Goal: Complete application form: Complete application form

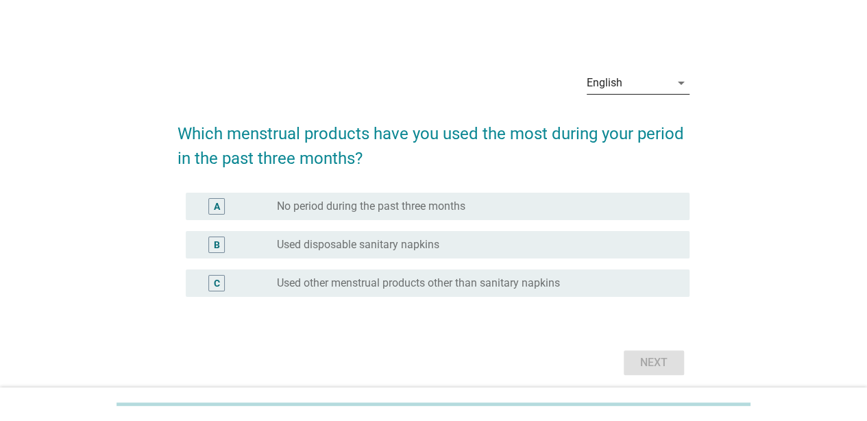
click at [612, 81] on div "English" at bounding box center [605, 83] width 36 height 12
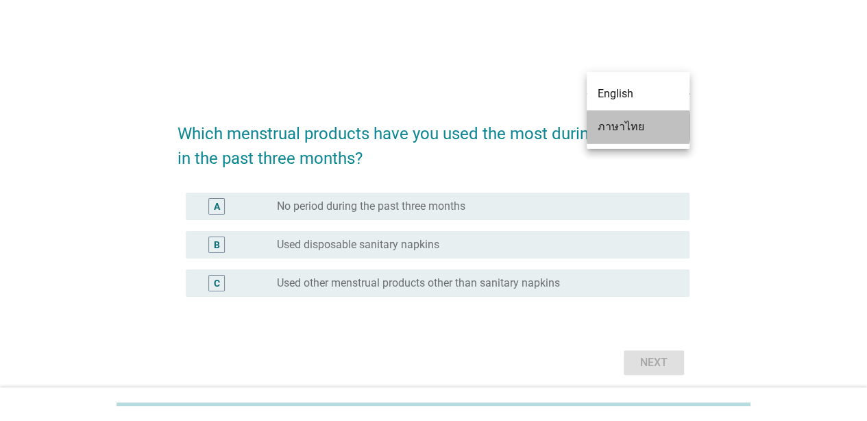
click at [605, 124] on div "ภาษาไทย" at bounding box center [638, 127] width 81 height 16
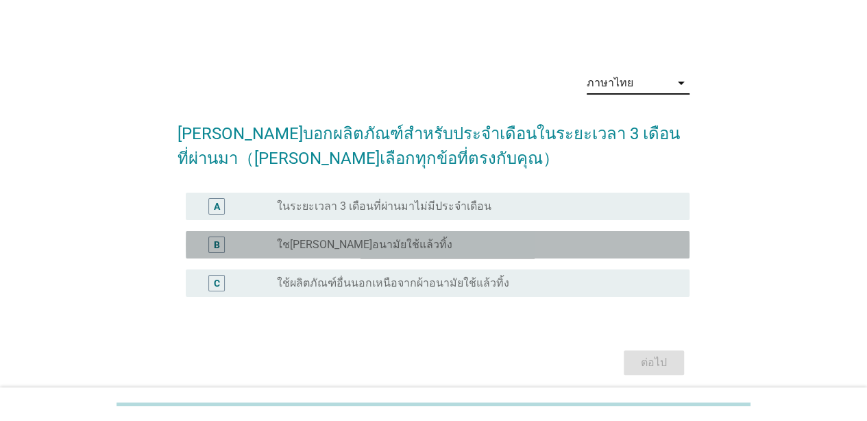
click at [383, 237] on div "radio_button_unchecked ใช[PERSON_NAME]อนามัยใช้แล้วทิ้ง" at bounding box center [478, 245] width 402 height 16
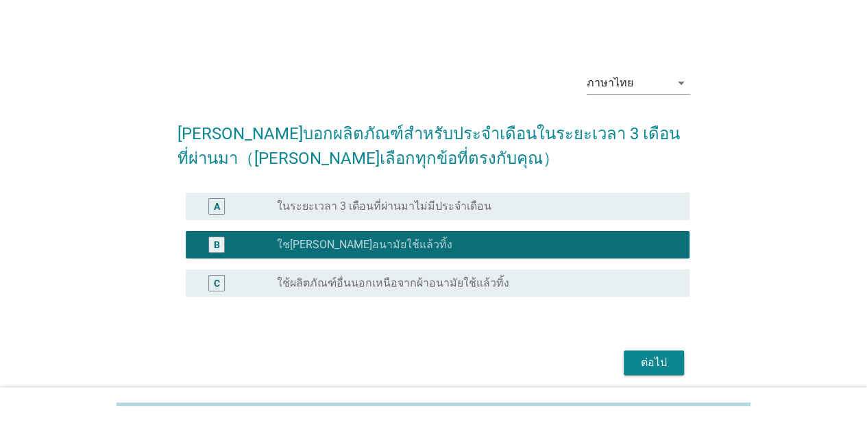
click at [657, 354] on div "ต่อไป" at bounding box center [654, 362] width 38 height 16
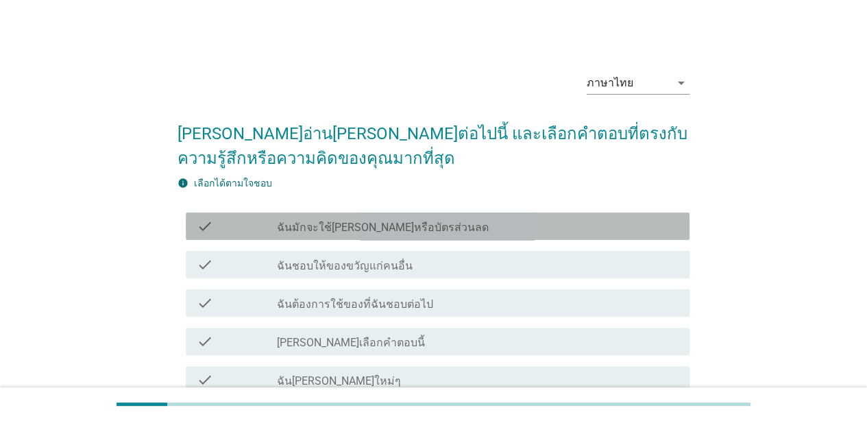
click at [359, 221] on label "ฉันมักจะใช้[PERSON_NAME]หรือบัตรส่วนลด" at bounding box center [383, 228] width 212 height 14
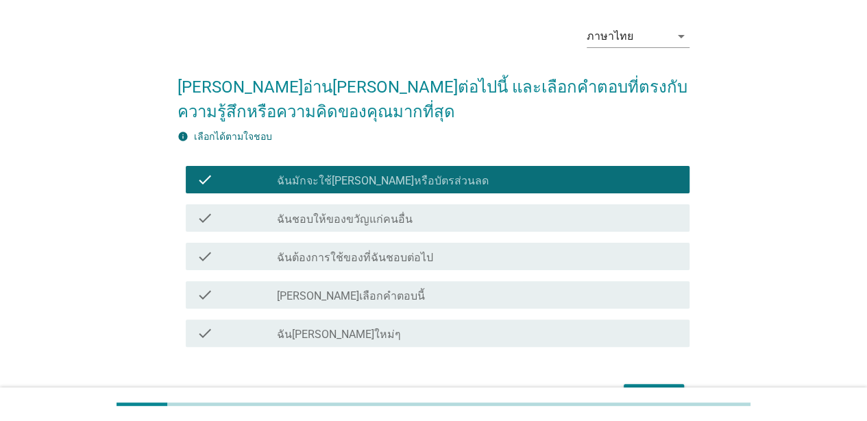
scroll to position [69, 0]
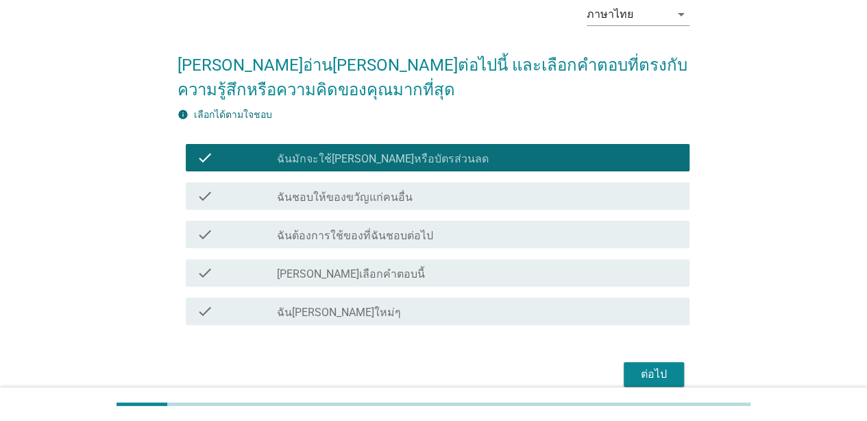
click at [364, 193] on label "ฉันชอบให้ของขวัญแก่คนอื่น" at bounding box center [345, 198] width 136 height 14
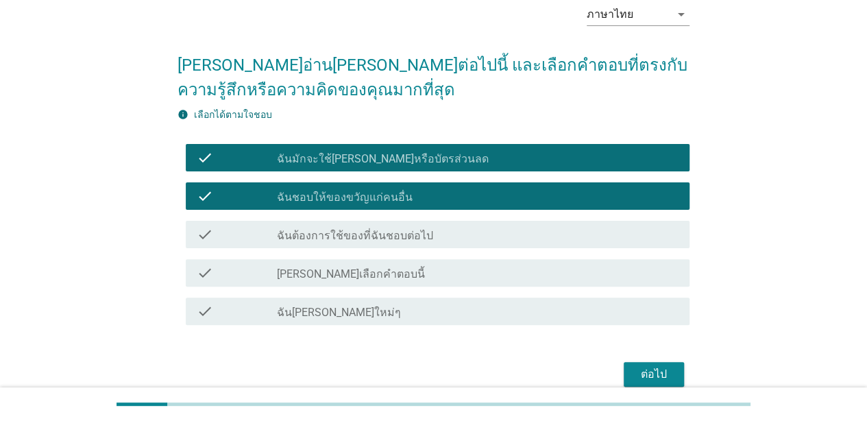
click at [374, 237] on label "ฉันต้องการใช้ของที่ฉันชอบต่อไป" at bounding box center [355, 236] width 156 height 14
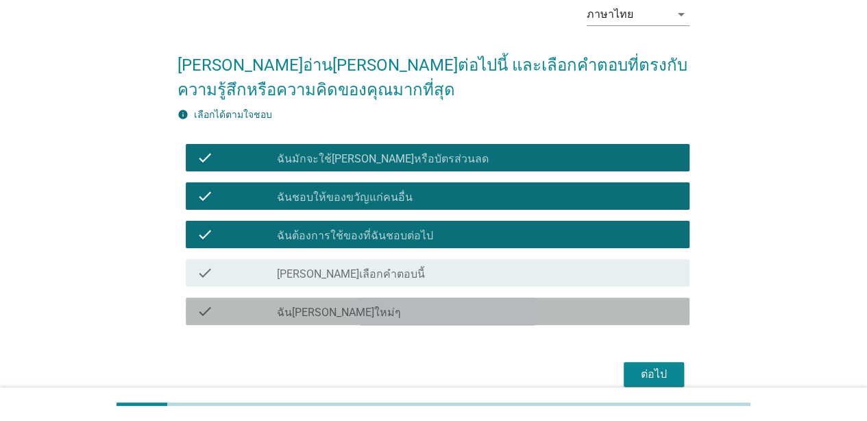
drag, startPoint x: 537, startPoint y: 304, endPoint x: 548, endPoint y: 313, distance: 13.6
click at [537, 304] on div "check_box_outline_blank ฉัน[PERSON_NAME]ใหม่ๆ" at bounding box center [478, 311] width 402 height 16
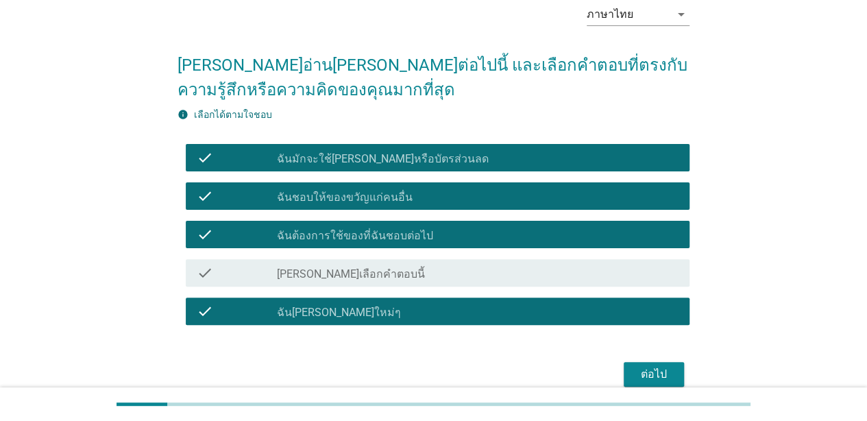
click at [641, 372] on div "ต่อไป" at bounding box center [654, 374] width 38 height 16
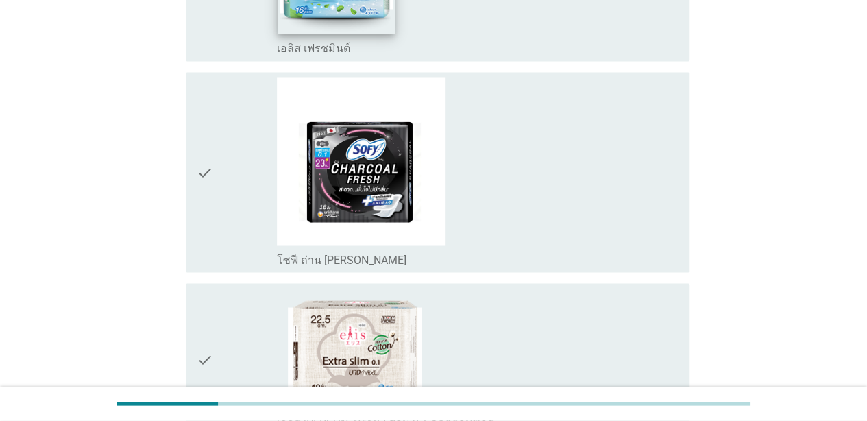
scroll to position [1165, 0]
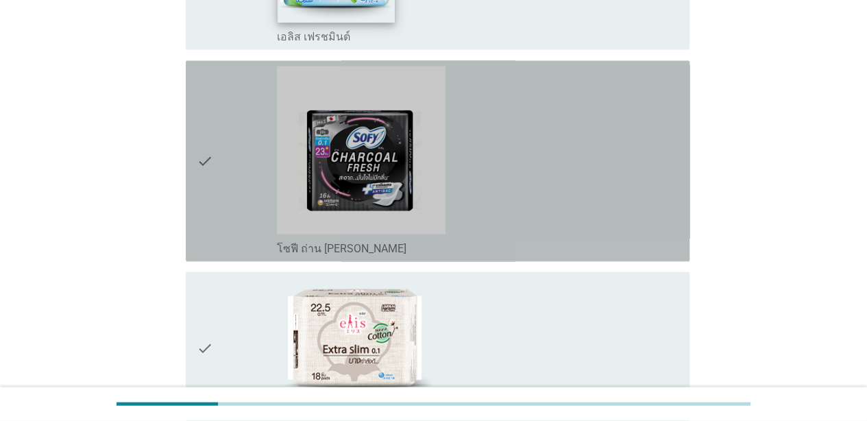
click at [367, 196] on img at bounding box center [361, 150] width 169 height 169
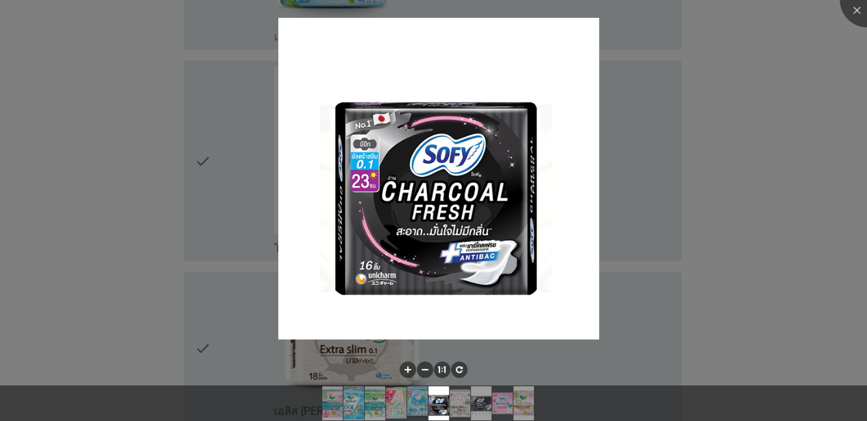
click at [760, 296] on div at bounding box center [433, 210] width 867 height 421
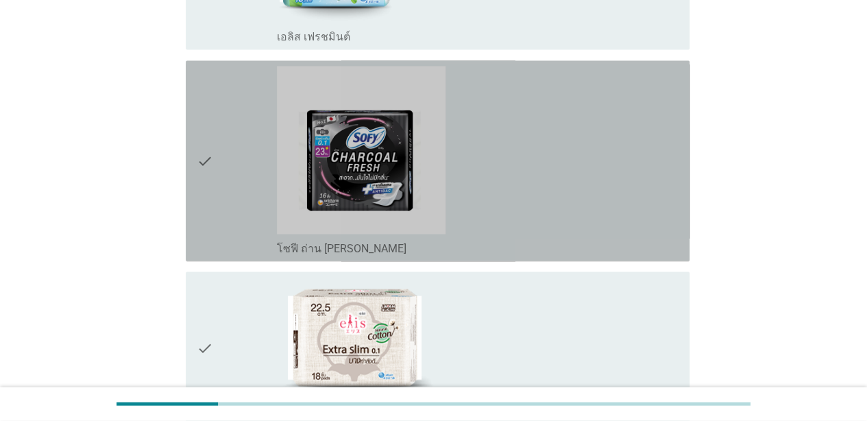
click at [208, 169] on icon "check" at bounding box center [205, 161] width 16 height 190
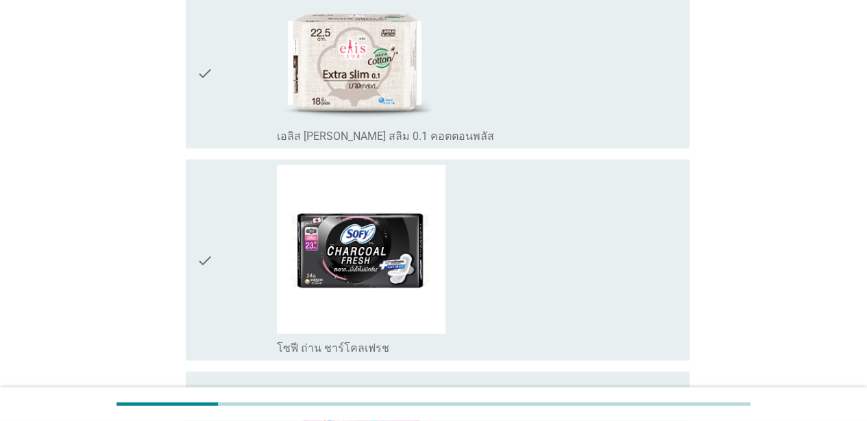
scroll to position [1422, 0]
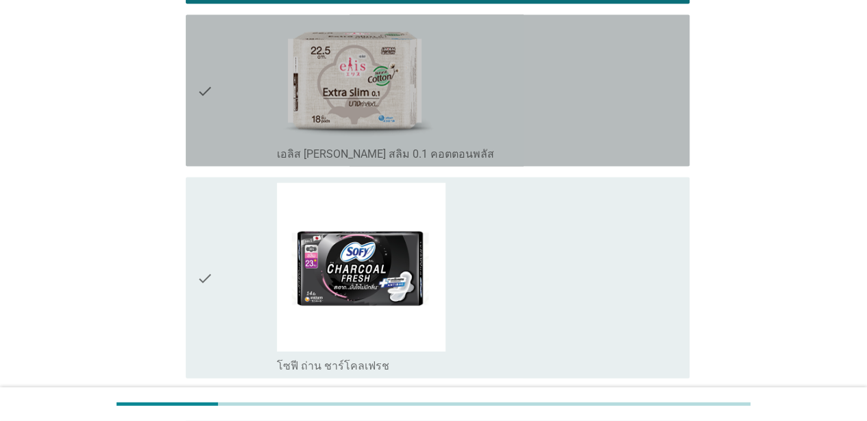
click at [202, 112] on icon "check" at bounding box center [205, 91] width 16 height 141
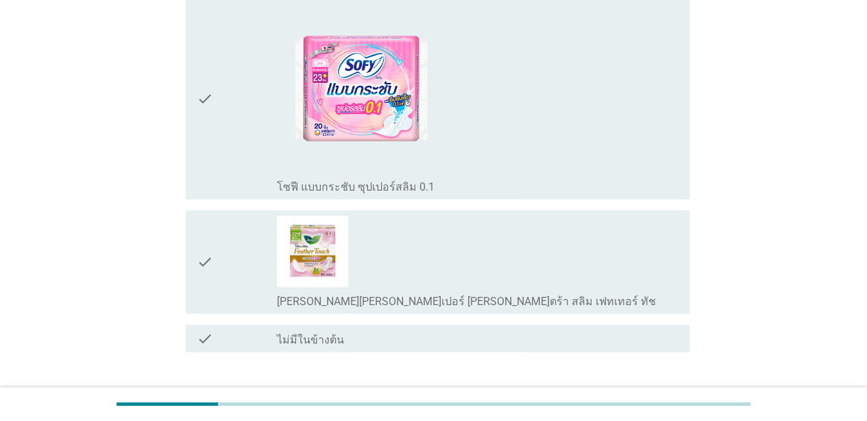
scroll to position [1833, 0]
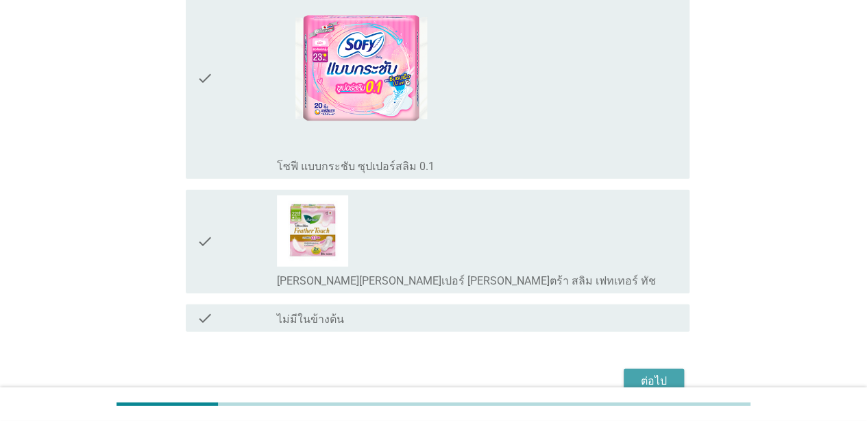
click at [632, 369] on button "ต่อไป" at bounding box center [654, 381] width 60 height 25
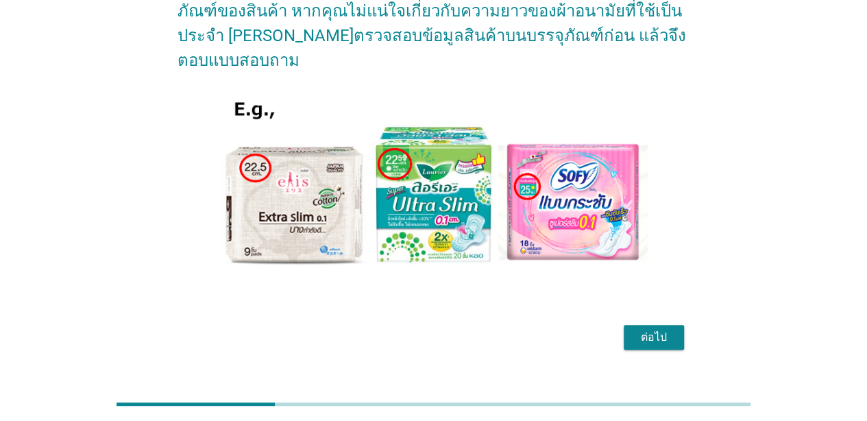
scroll to position [174, 0]
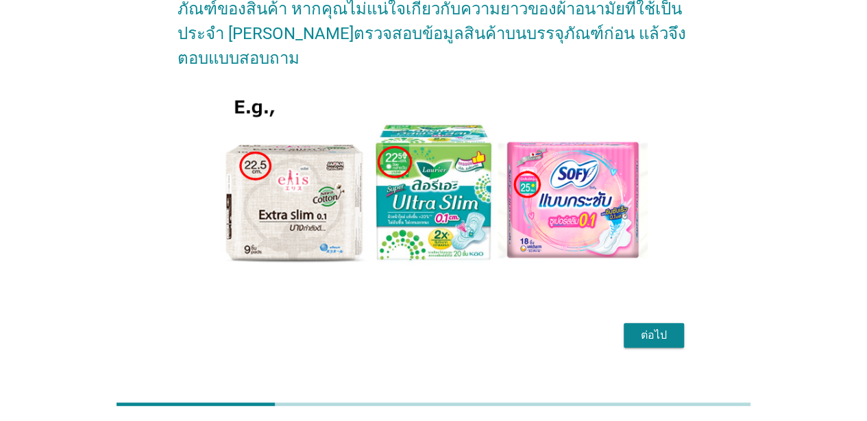
click at [628, 323] on button "ต่อไป" at bounding box center [654, 335] width 60 height 25
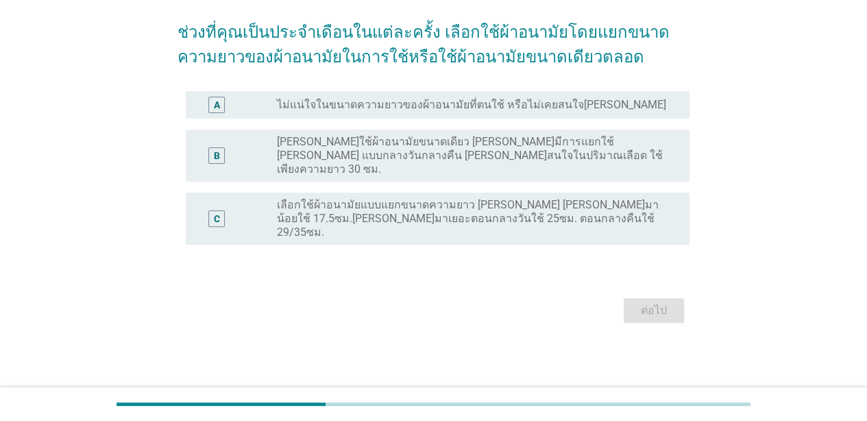
scroll to position [0, 0]
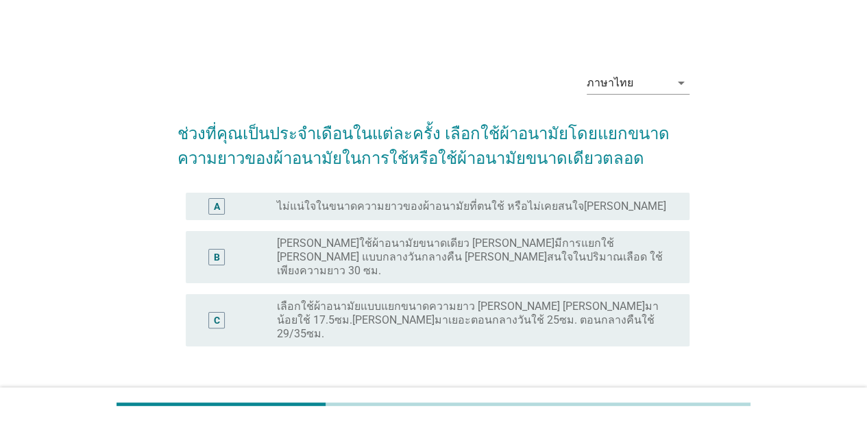
click at [359, 300] on label "เลือกใช้ผ้าอนามัยแบบแยกขนาดความยาว [PERSON_NAME] [PERSON_NAME]มาน้อยใช้ 17.5ซม.…" at bounding box center [472, 320] width 391 height 41
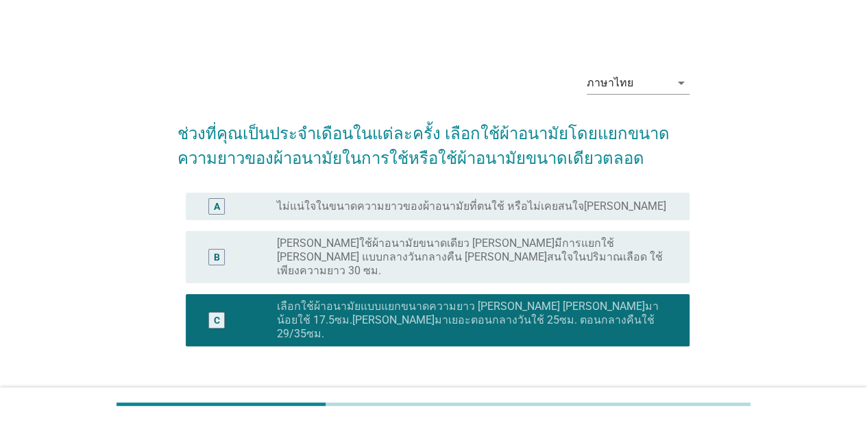
scroll to position [69, 0]
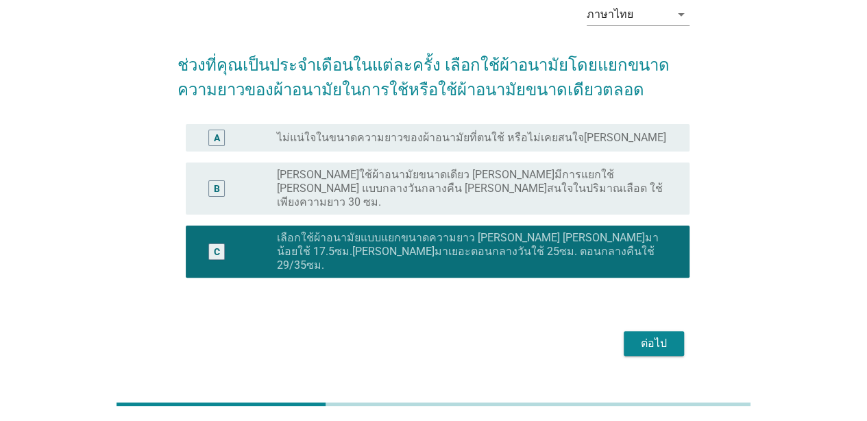
click at [653, 331] on button "ต่อไป" at bounding box center [654, 343] width 60 height 25
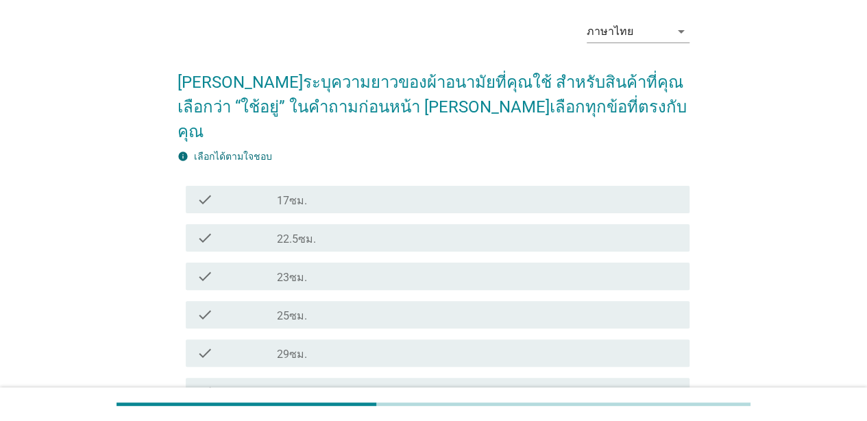
scroll to position [137, 0]
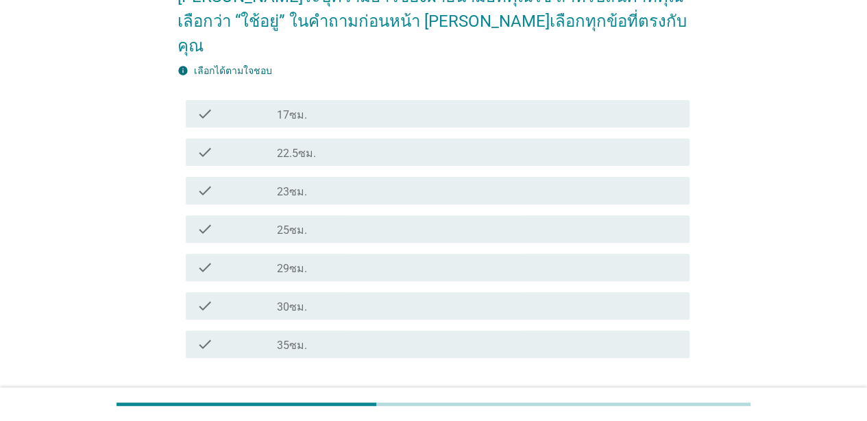
click at [310, 259] on div "check_box_outline_blank 29ซม." at bounding box center [478, 267] width 402 height 16
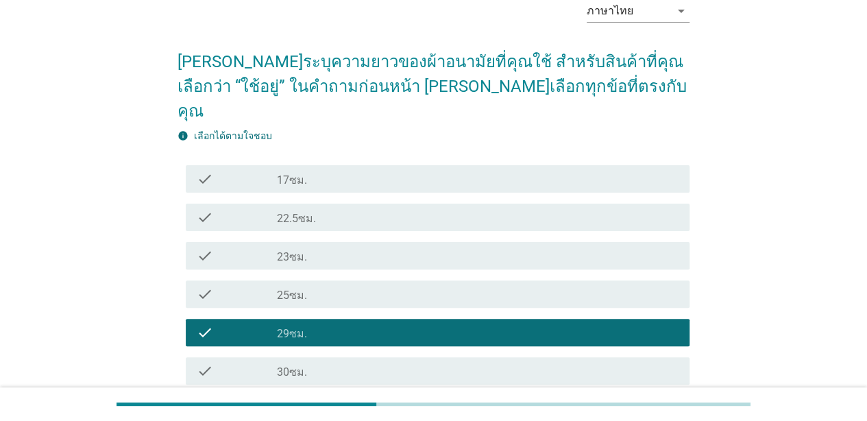
scroll to position [209, 0]
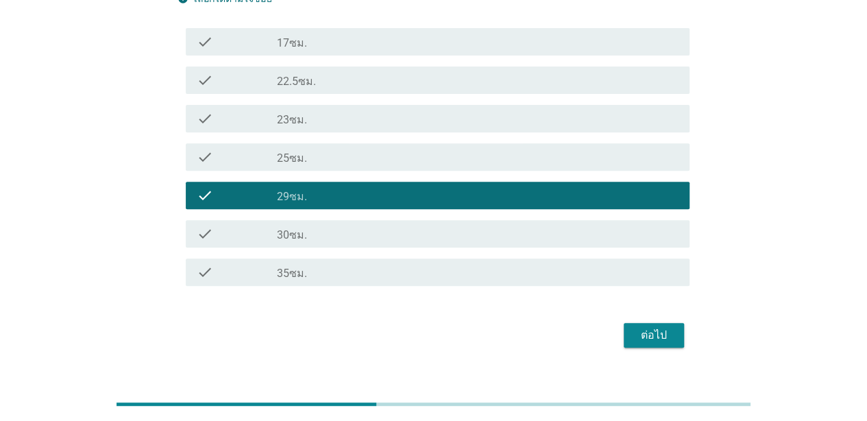
click at [367, 149] on div "check_box_outline_blank 25ซม." at bounding box center [478, 157] width 402 height 16
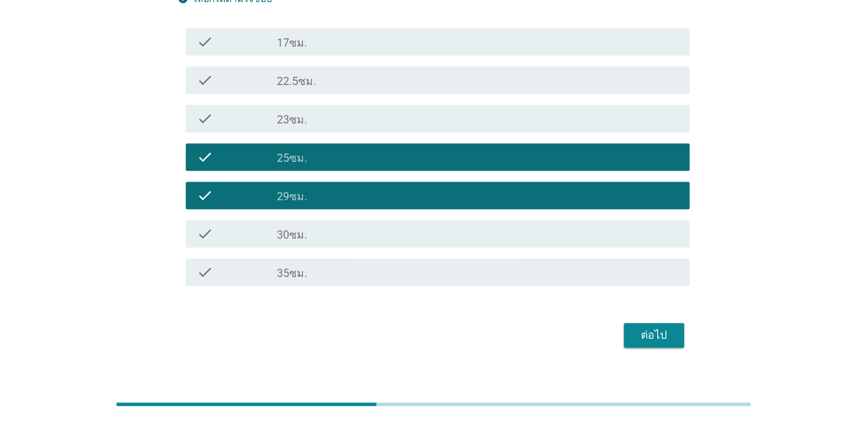
click at [367, 110] on div "check_box_outline_blank 23ซม." at bounding box center [478, 118] width 402 height 16
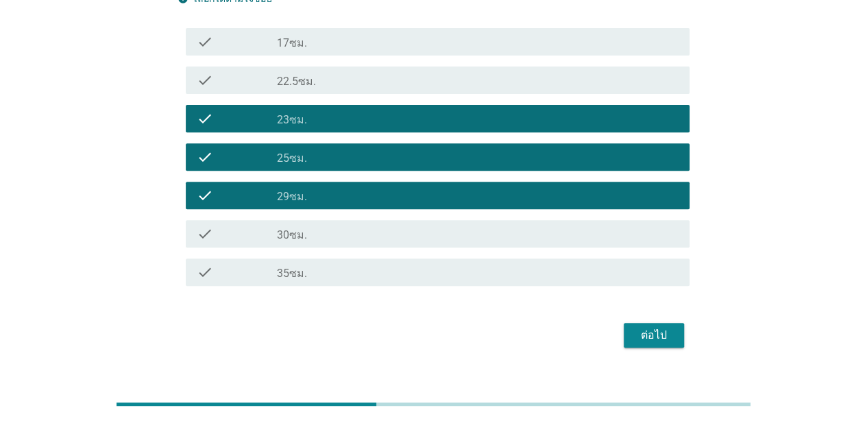
click at [367, 149] on div "check_box_outline_blank 25ซม." at bounding box center [478, 157] width 402 height 16
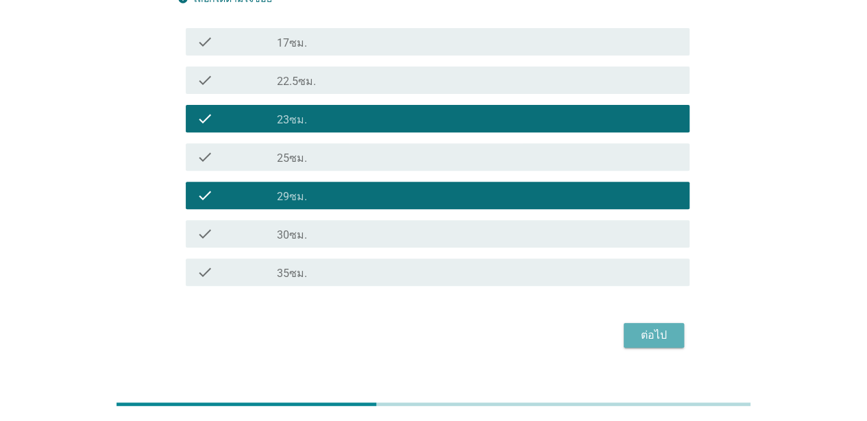
drag, startPoint x: 661, startPoint y: 304, endPoint x: 658, endPoint y: 274, distance: 30.3
click at [661, 323] on button "ต่อไป" at bounding box center [654, 335] width 60 height 25
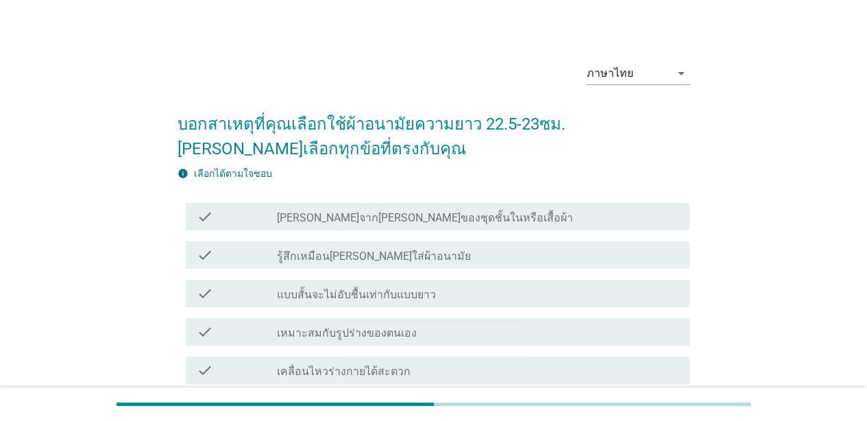
scroll to position [69, 0]
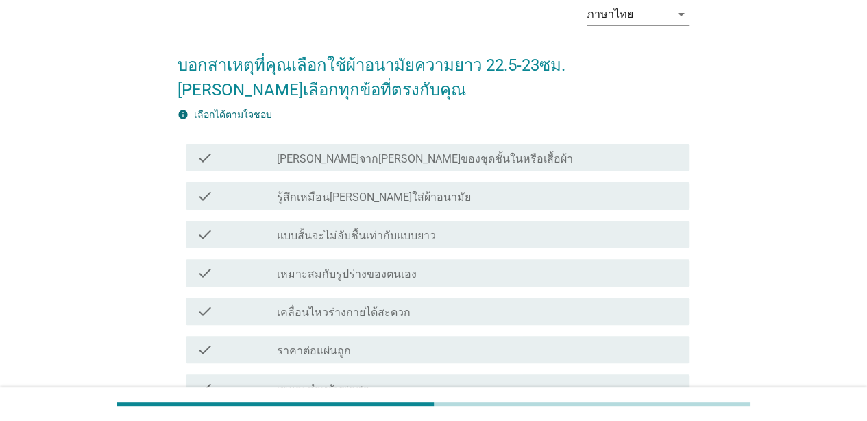
click at [378, 306] on label "เคลื่อนไหวร่างกายได้สะดวก" at bounding box center [344, 313] width 134 height 14
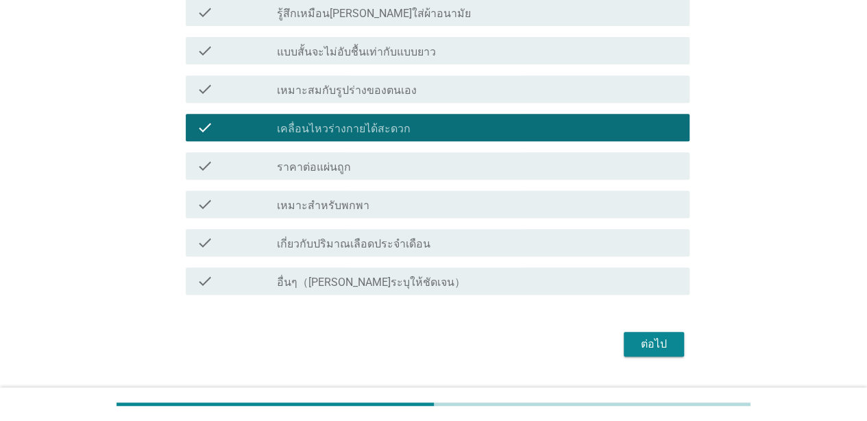
scroll to position [274, 0]
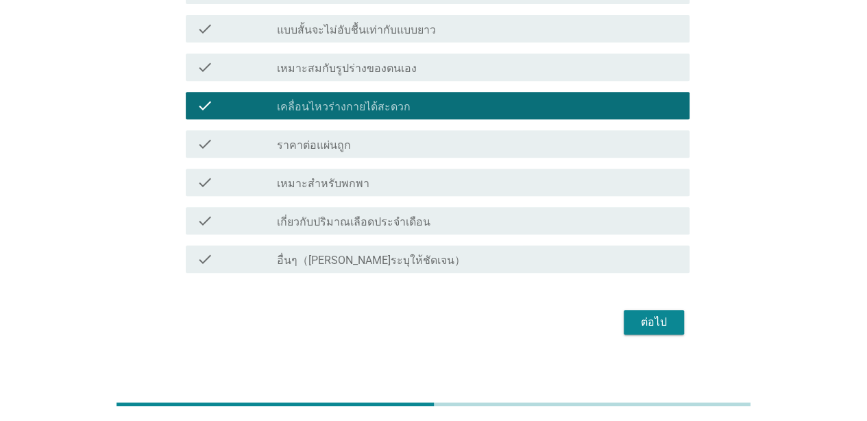
click at [411, 214] on div "check_box_outline_blank เกี่ยวกับปริมาณเลือดประจำเดือน" at bounding box center [478, 221] width 402 height 16
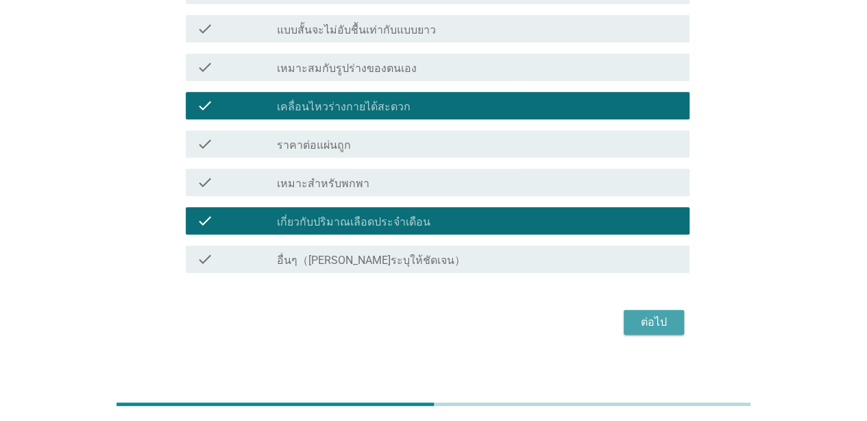
click at [647, 322] on div "ต่อไป" at bounding box center [654, 322] width 38 height 16
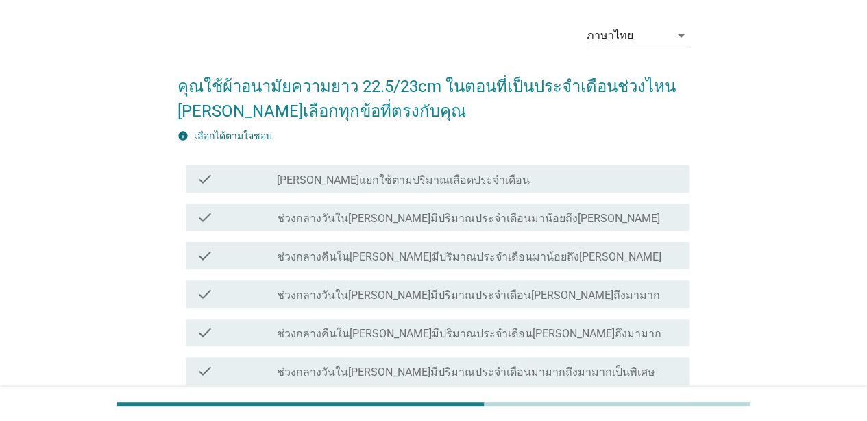
scroll to position [69, 0]
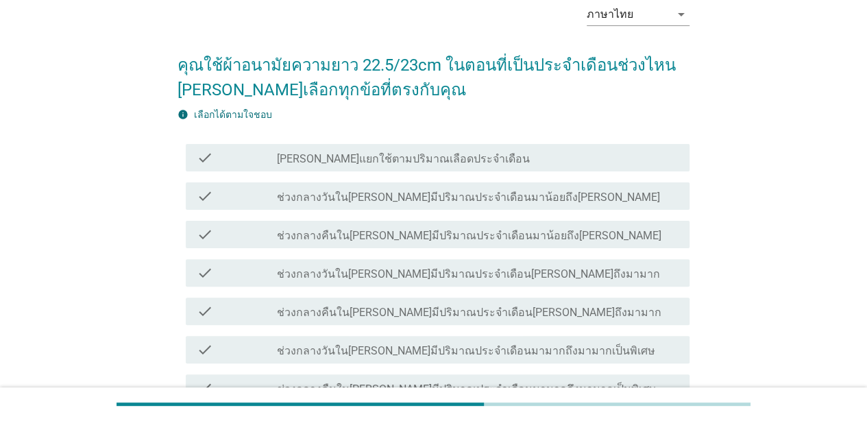
click at [386, 195] on label "ช่วงกลางวันใน[PERSON_NAME]มีปริมาณประจำเดือนมาน้อยถึง[PERSON_NAME]" at bounding box center [468, 198] width 383 height 14
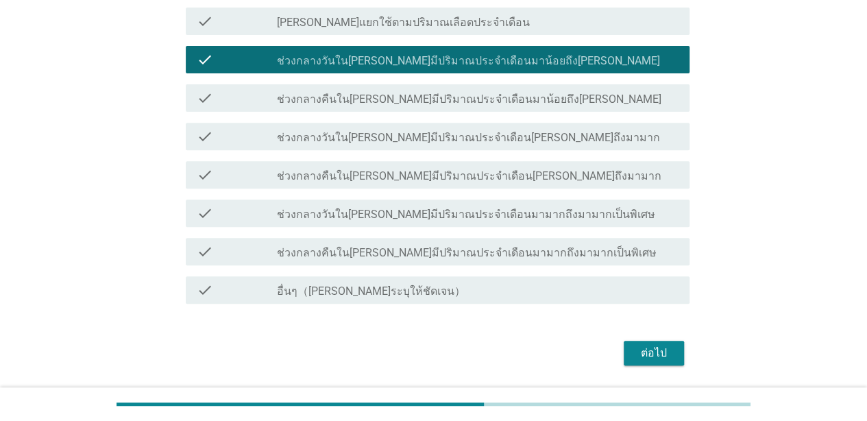
scroll to position [206, 0]
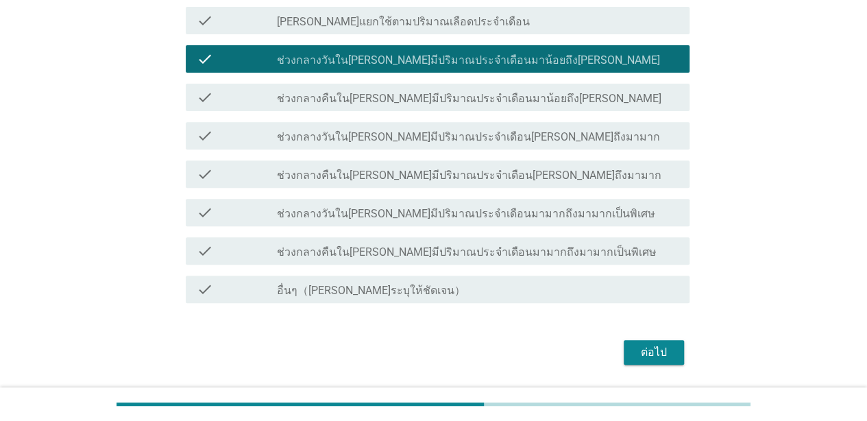
click at [655, 361] on button "ต่อไป" at bounding box center [654, 352] width 60 height 25
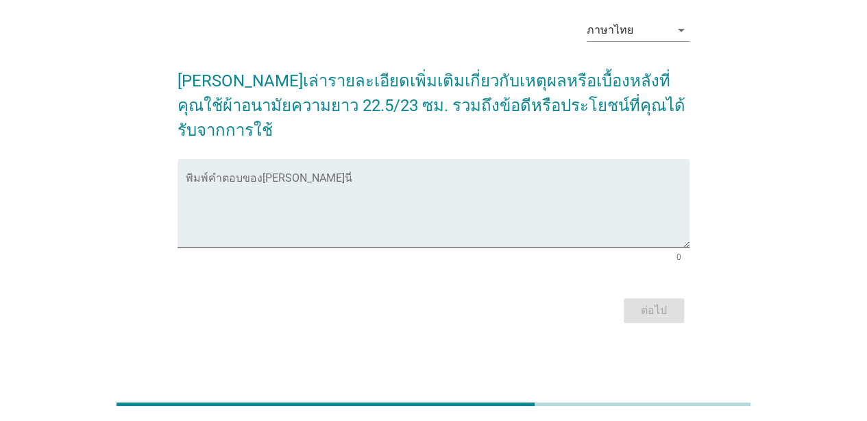
scroll to position [0, 0]
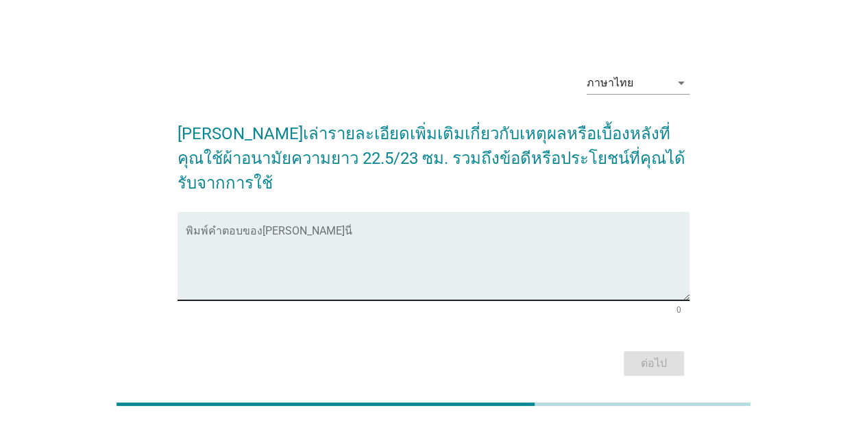
click at [431, 212] on div "พิมพ์คำตอบของ[PERSON_NAME]นี่" at bounding box center [438, 256] width 504 height 88
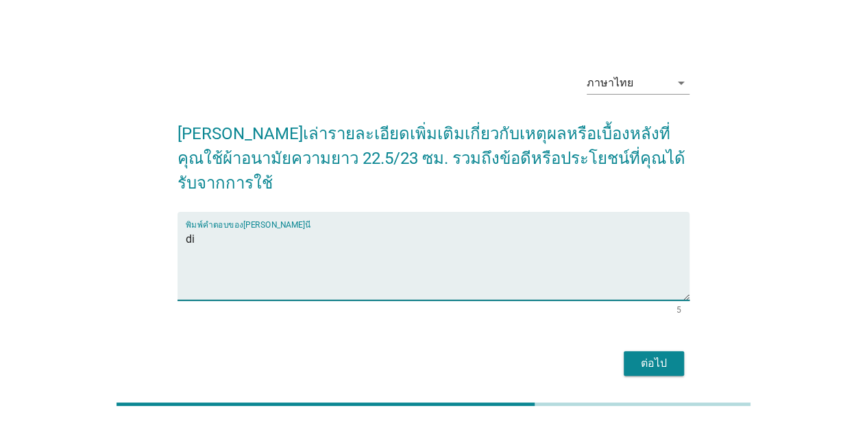
type textarea "d"
type textarea "กระชับ สะดวก ไม่หลุดง่าย"
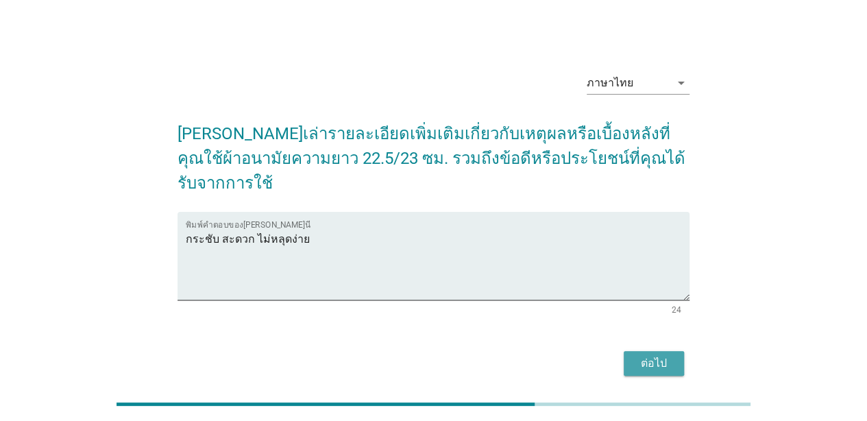
click at [661, 355] on div "ต่อไป" at bounding box center [654, 363] width 38 height 16
